Goal: Information Seeking & Learning: Check status

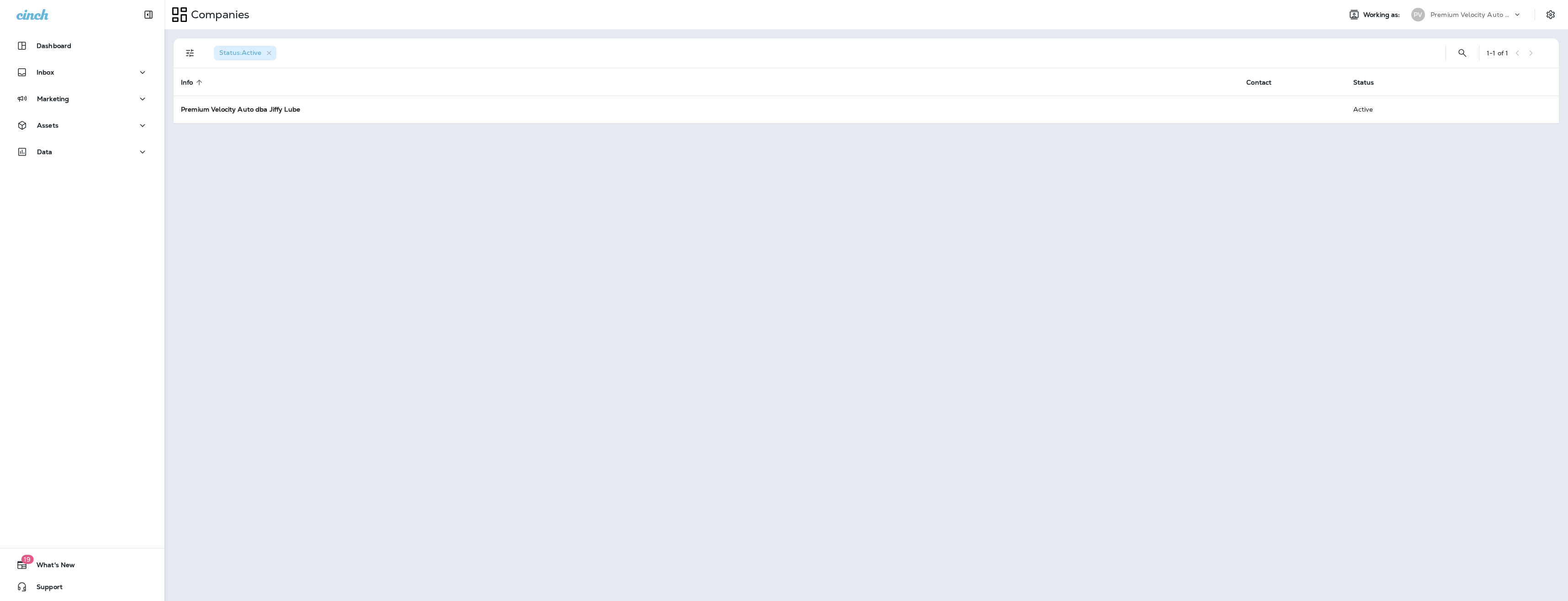
click at [1567, 0] on html "Dashboard Inbox Marketing Assets Data 19 What's New Support Companies Working a…" at bounding box center [784, 0] width 1568 height 0
click at [521, 232] on div "Status : Active 1 - 1 of 1 Info sorted ascending Contact Status Premium Velocit…" at bounding box center [866, 315] width 1403 height 572
click at [47, 153] on p "Data" at bounding box center [44, 152] width 15 height 7
click at [51, 178] on p "Analytics" at bounding box center [55, 176] width 38 height 9
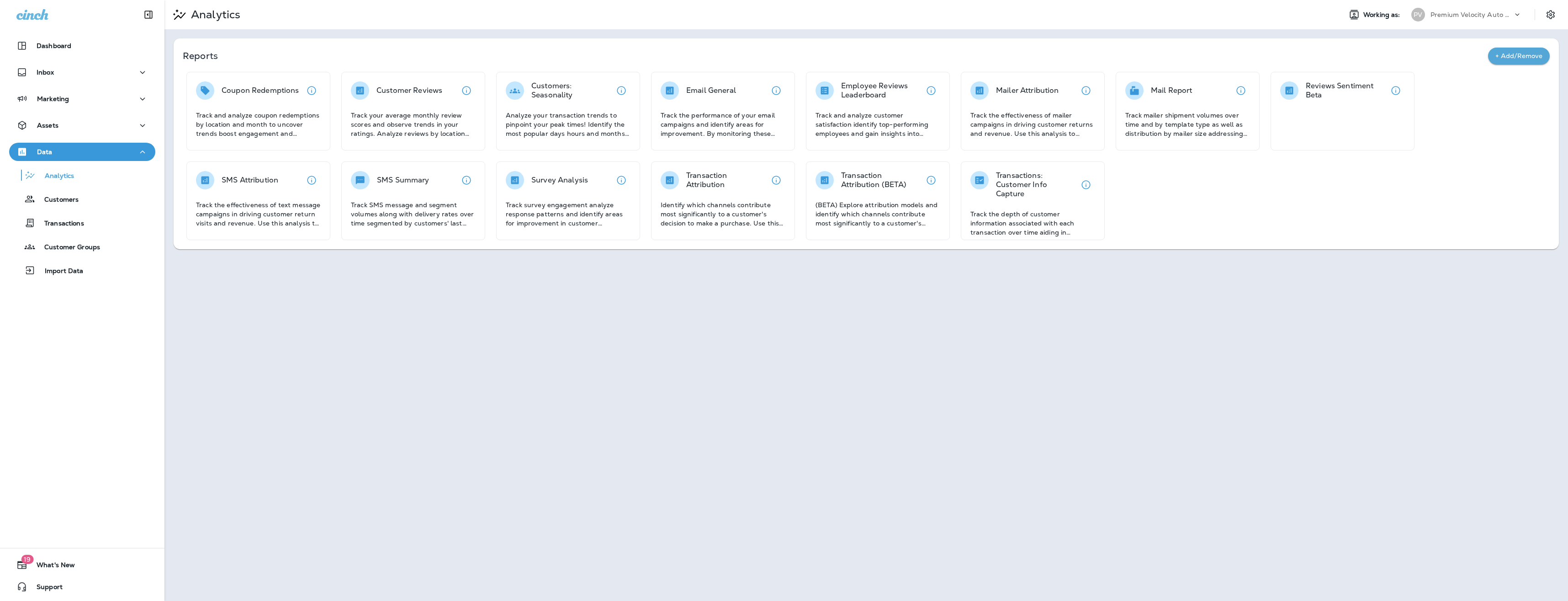
click at [38, 113] on div "Dashboard Inbox Marketing Assets Data Analytics Customers Transactions Customer…" at bounding box center [82, 160] width 165 height 265
click at [274, 95] on div "Coupon Redemptions" at bounding box center [260, 91] width 77 height 18
